Goal: Task Accomplishment & Management: Complete application form

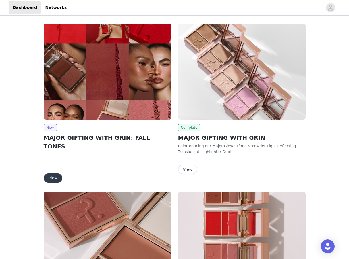
click at [63, 90] on img at bounding box center [108, 72] width 128 height 96
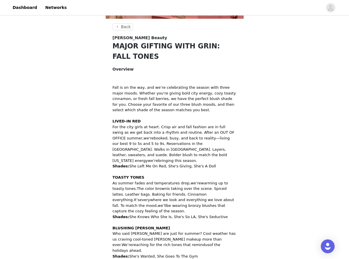
scroll to position [261, 0]
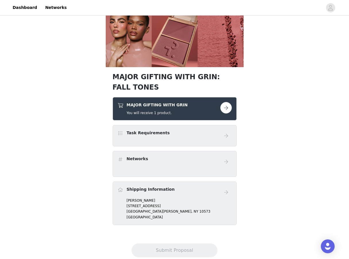
scroll to position [140, 0]
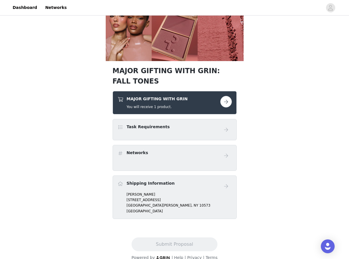
click at [138, 125] on h4 "Task Requirements" at bounding box center [148, 127] width 43 height 6
click at [230, 100] on button "button" at bounding box center [227, 102] width 12 height 12
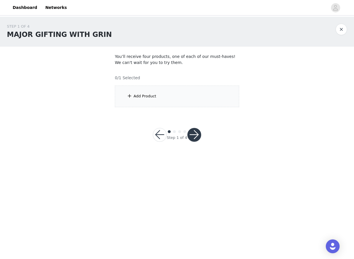
click at [169, 95] on div "Add Product" at bounding box center [177, 96] width 124 height 22
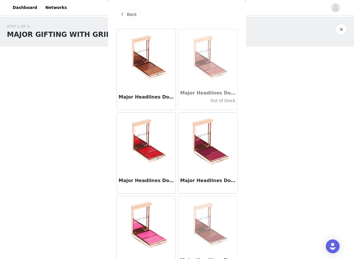
click at [214, 171] on div "Major Headlines Double-Take Crème & Powder Blush Duo - She's Wanted" at bounding box center [207, 181] width 59 height 23
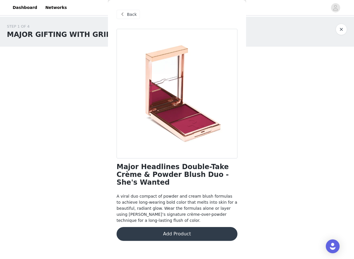
click at [185, 227] on button "Add Product" at bounding box center [176, 234] width 121 height 14
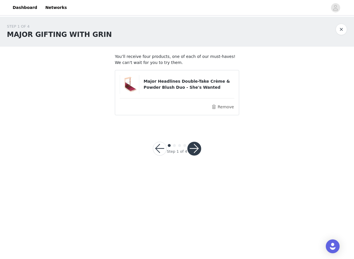
click at [200, 152] on div at bounding box center [194, 148] width 14 height 14
click at [196, 150] on button "button" at bounding box center [194, 148] width 14 height 14
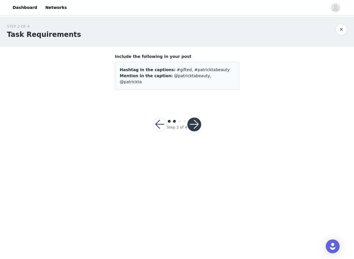
click at [191, 117] on button "button" at bounding box center [194, 124] width 14 height 14
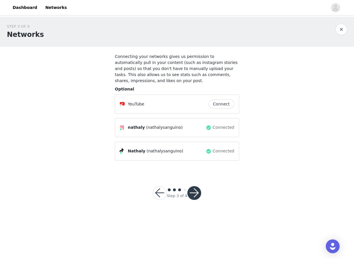
click at [197, 189] on button "button" at bounding box center [194, 193] width 14 height 14
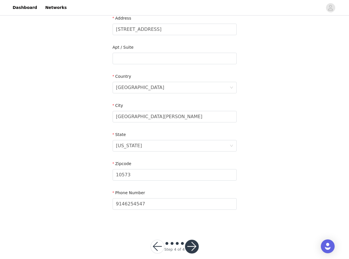
scroll to position [133, 0]
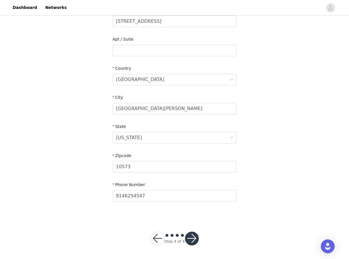
click at [195, 236] on button "button" at bounding box center [192, 238] width 14 height 14
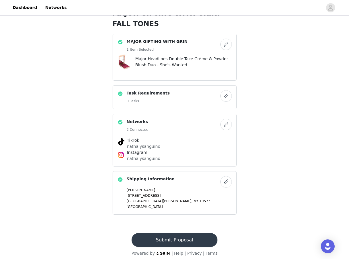
scroll to position [201, 0]
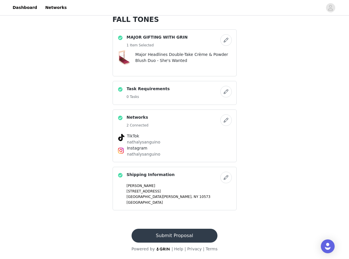
click at [179, 237] on button "Submit Proposal" at bounding box center [175, 235] width 86 height 14
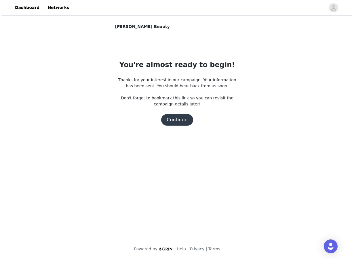
scroll to position [0, 0]
click at [175, 120] on button "Continue" at bounding box center [177, 120] width 32 height 12
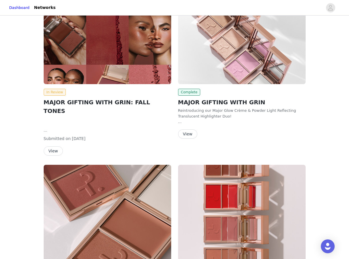
scroll to position [120, 0]
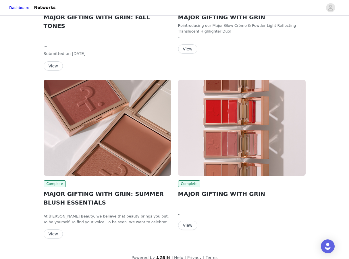
click at [187, 220] on button "View" at bounding box center [187, 224] width 19 height 9
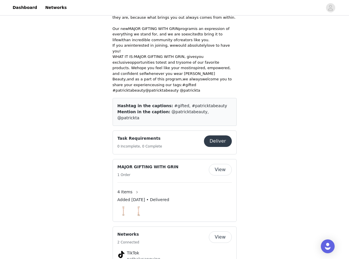
scroll to position [244, 0]
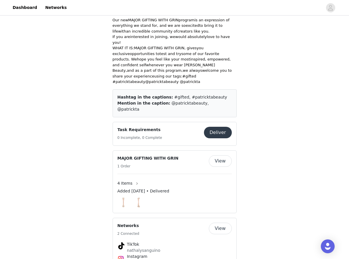
click at [222, 127] on button "Deliver" at bounding box center [218, 133] width 28 height 12
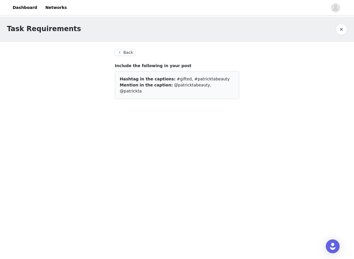
click at [119, 55] on button "Back" at bounding box center [125, 52] width 21 height 7
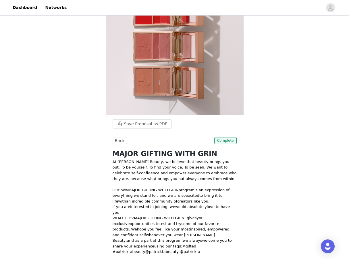
scroll to position [244, 0]
